Goal: Information Seeking & Learning: Learn about a topic

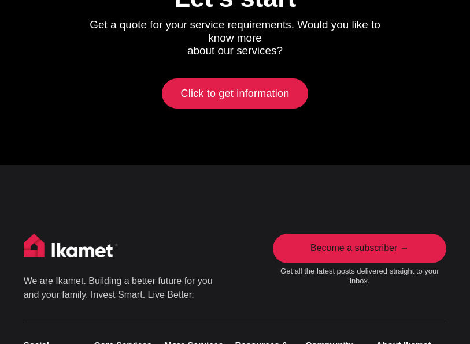
scroll to position [5420, 0]
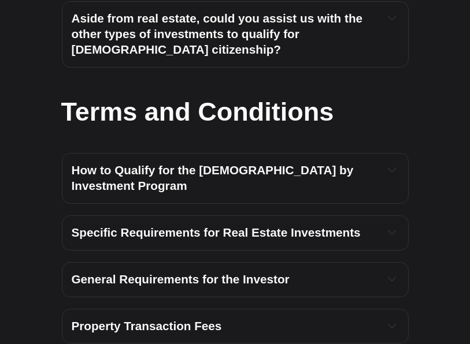
scroll to position [4907, 0]
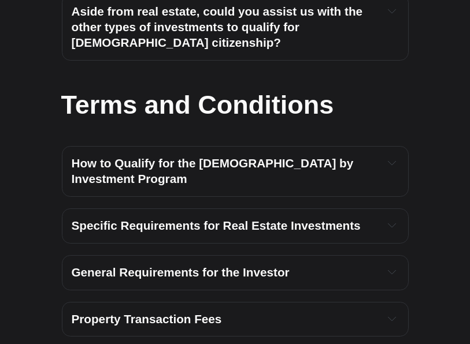
click at [382, 312] on div "Property Transaction Fees" at bounding box center [235, 320] width 327 height 16
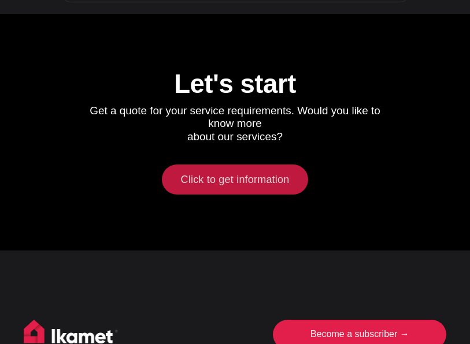
scroll to position [5587, 0]
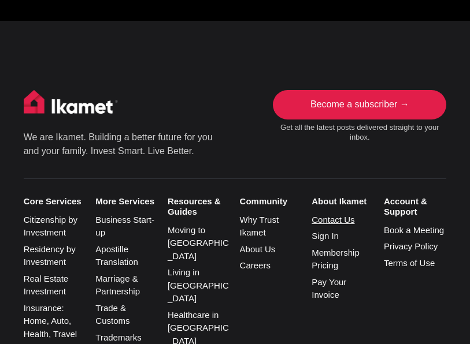
scroll to position [5785, 0]
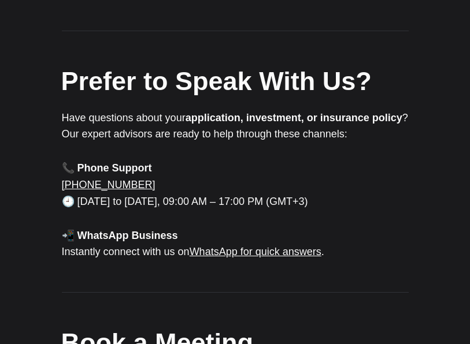
scroll to position [374, 0]
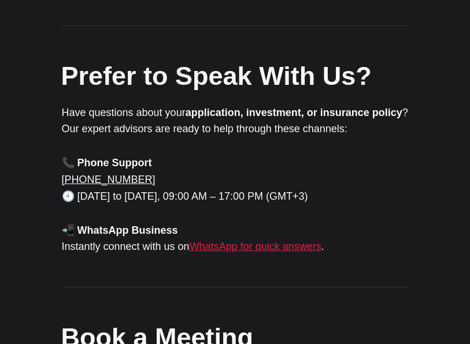
click at [289, 249] on link "WhatsApp for quick answers" at bounding box center [256, 247] width 132 height 12
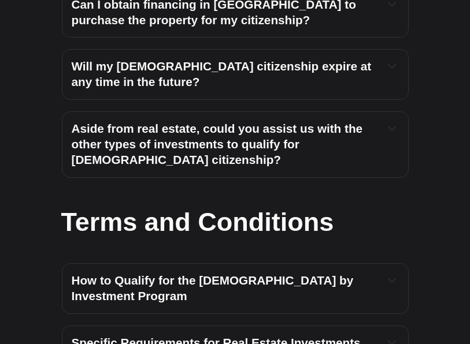
scroll to position [4773, 0]
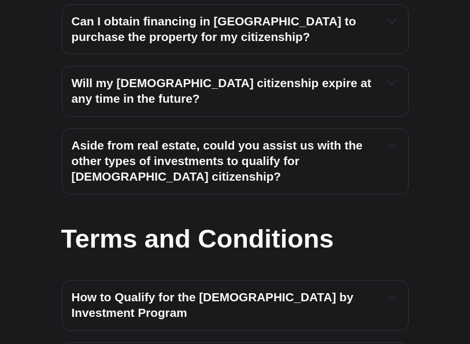
click at [259, 290] on h4 "How to Qualify for the [DEMOGRAPHIC_DATA] by Investment Program" at bounding box center [224, 305] width 304 height 31
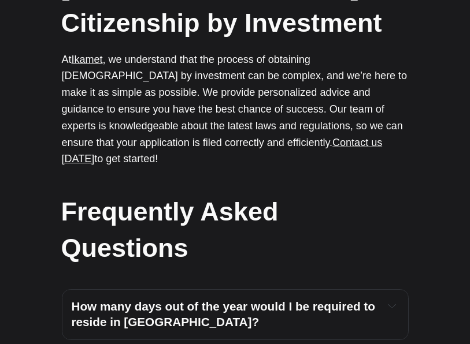
scroll to position [0, 0]
click at [244, 299] on h4 "How many days out of the year would I be required to reside in [GEOGRAPHIC_DATA…" at bounding box center [224, 314] width 304 height 31
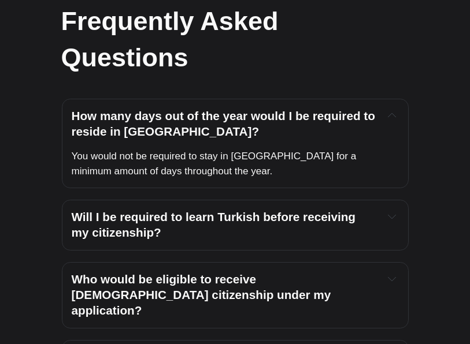
scroll to position [4185, 0]
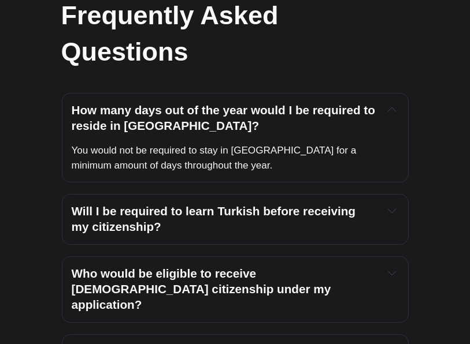
click at [381, 266] on div "Who would be eligible to receive [DEMOGRAPHIC_DATA] citizenship under my applic…" at bounding box center [235, 289] width 327 height 47
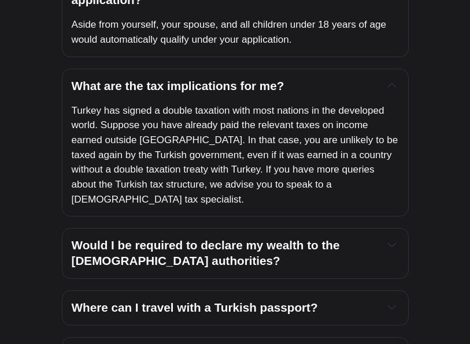
scroll to position [4495, 0]
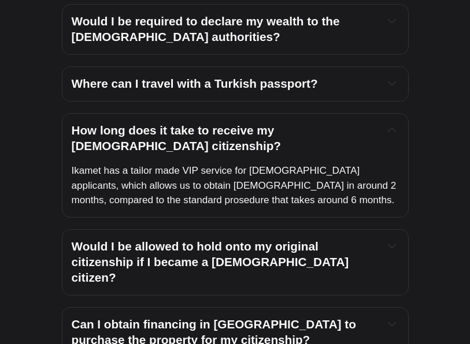
scroll to position [4719, 0]
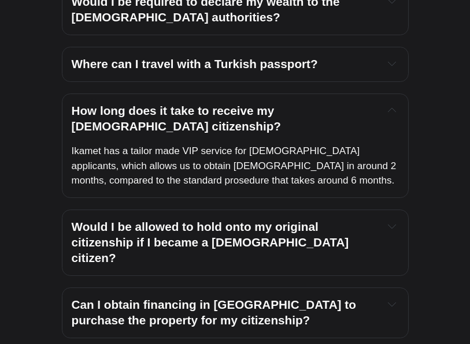
scroll to position [4756, 0]
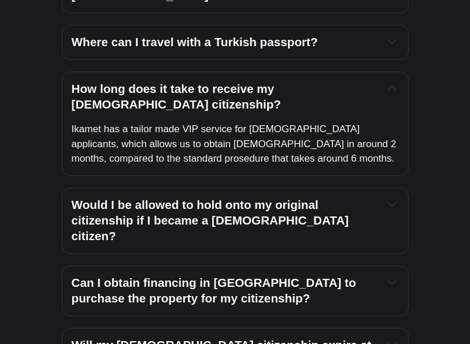
drag, startPoint x: 264, startPoint y: 269, endPoint x: 343, endPoint y: 278, distance: 79.1
copy span "Apex Consultancy & Trading Group."
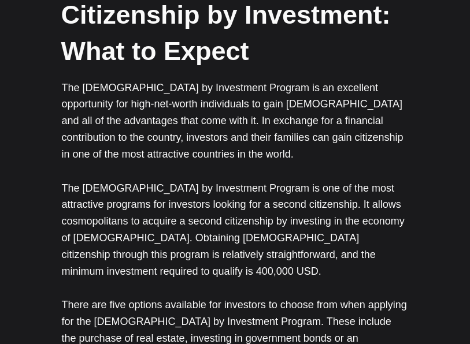
scroll to position [906, 0]
